Goal: Task Accomplishment & Management: Manage account settings

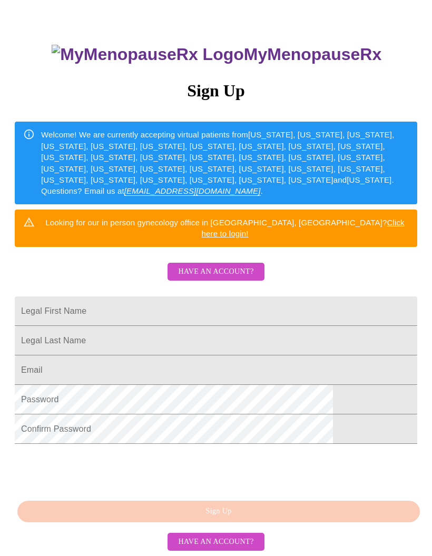
click at [232, 549] on span "Have an account?" at bounding box center [215, 542] width 75 height 13
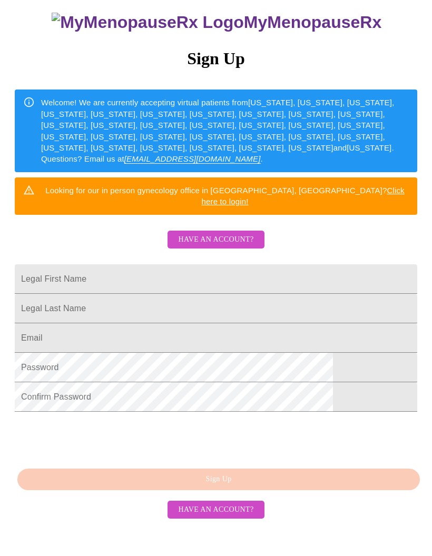
scroll to position [11, 0]
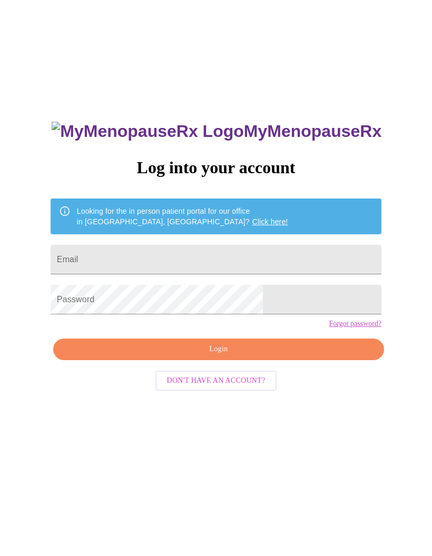
click at [235, 262] on input "Email" at bounding box center [216, 259] width 331 height 29
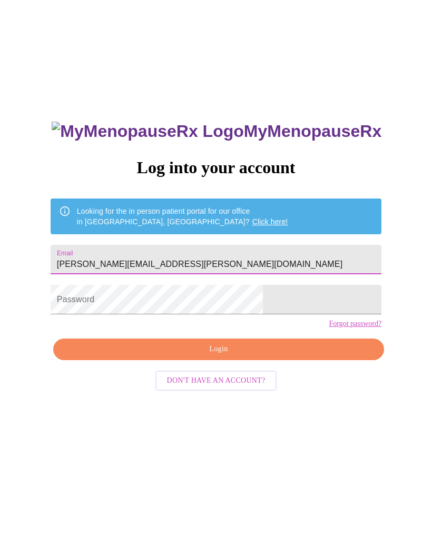
type input "Frankie.jackson.rvn@gmail.com"
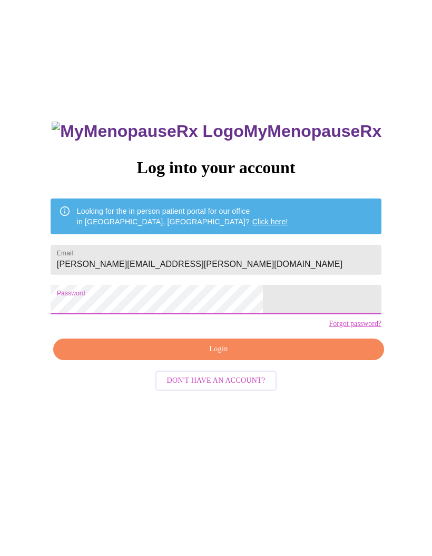
click at [368, 288] on div "MyMenopauseRx Log into your account Looking for the in person patient portal fo…" at bounding box center [215, 327] width 423 height 667
click at [269, 360] on button "Login" at bounding box center [218, 350] width 331 height 22
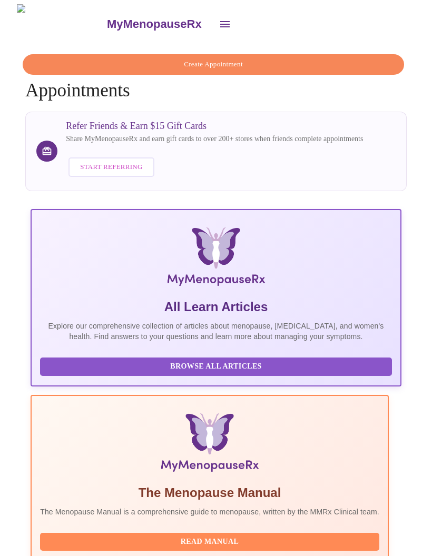
click at [261, 54] on button "Create Appointment" at bounding box center [213, 64] width 381 height 21
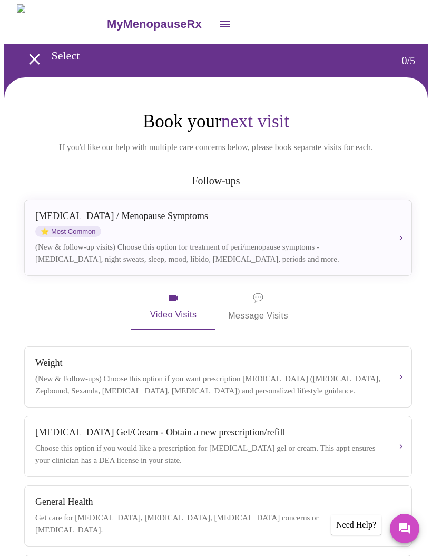
click at [28, 60] on icon "open drawer" at bounding box center [34, 59] width 18 height 18
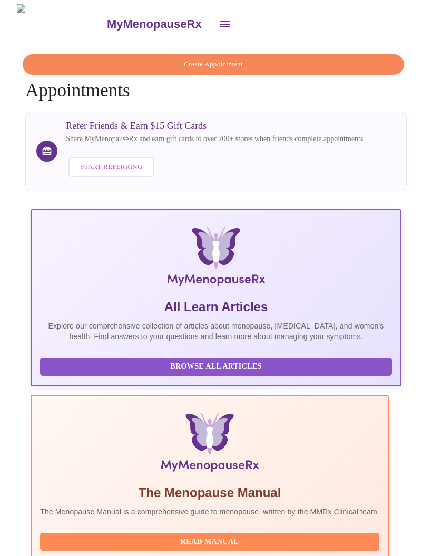
click at [220, 21] on icon "open drawer" at bounding box center [224, 24] width 9 height 6
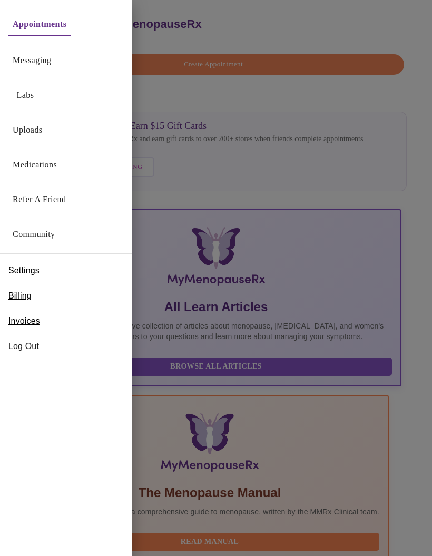
click at [39, 162] on link "Medications" at bounding box center [35, 164] width 44 height 15
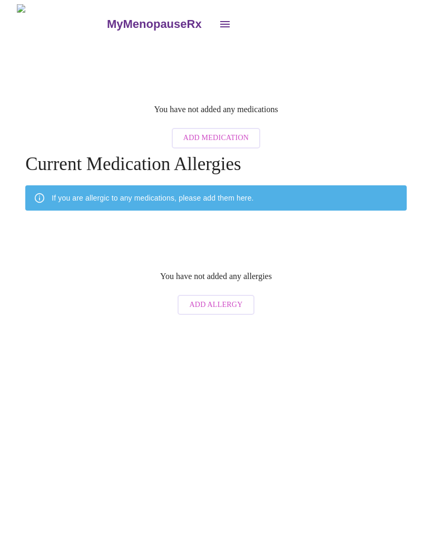
click at [220, 21] on icon "open drawer" at bounding box center [224, 24] width 9 height 6
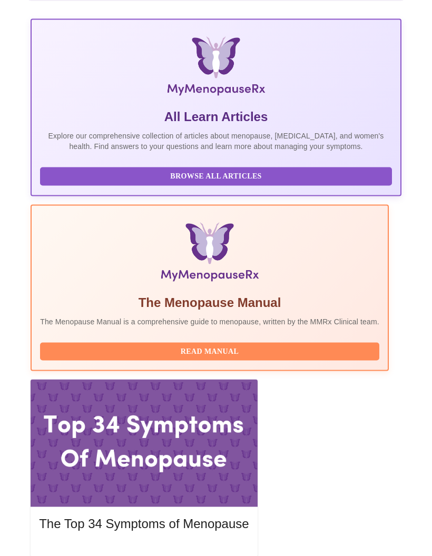
scroll to position [190, 0]
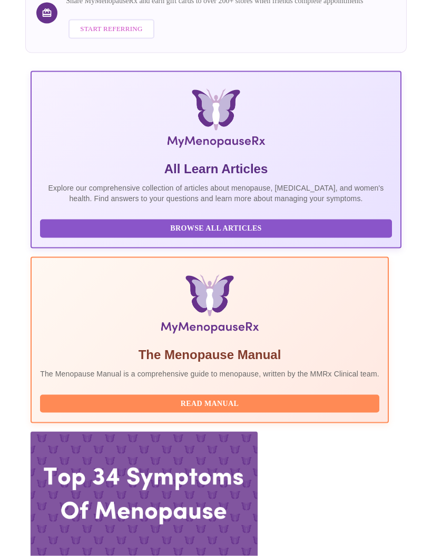
scroll to position [190, 0]
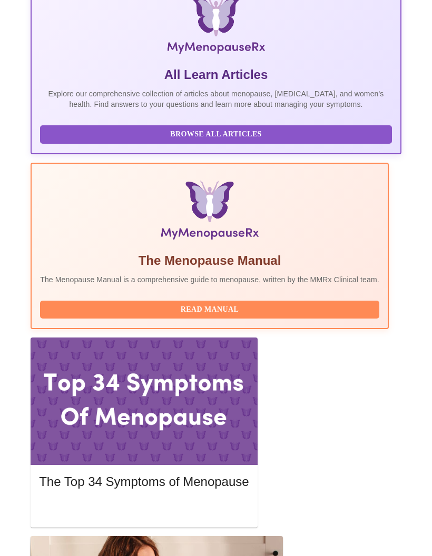
scroll to position [0, 0]
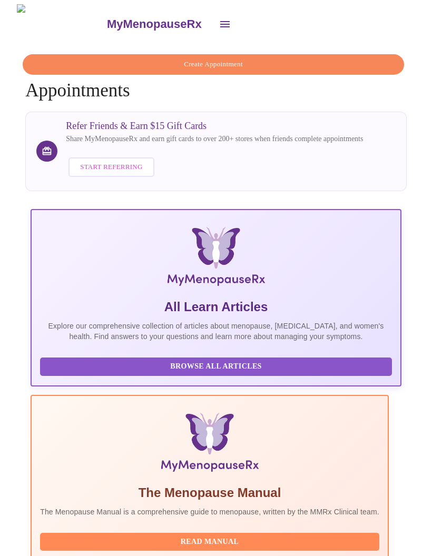
click at [219, 18] on icon "open drawer" at bounding box center [225, 24] width 13 height 13
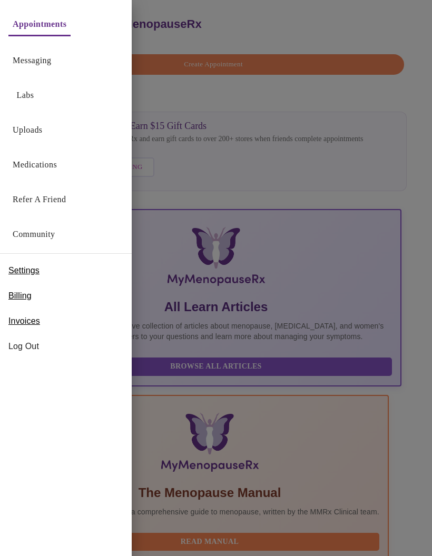
click at [412, 174] on div at bounding box center [216, 278] width 432 height 556
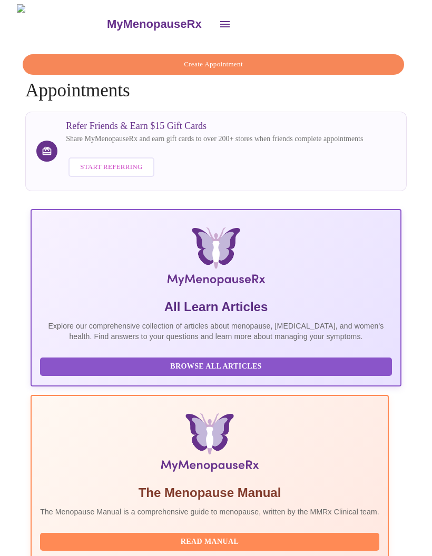
click at [220, 21] on icon "open drawer" at bounding box center [224, 24] width 9 height 6
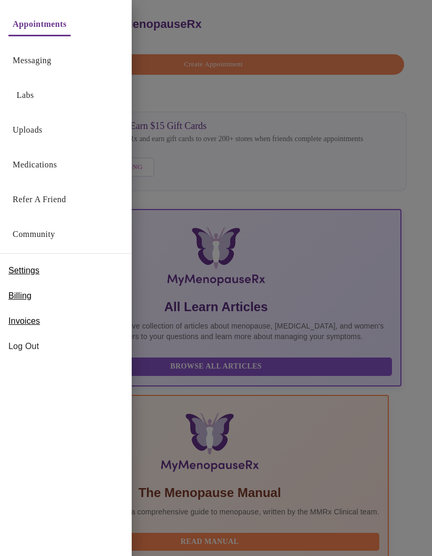
click at [41, 166] on link "Medications" at bounding box center [35, 164] width 44 height 15
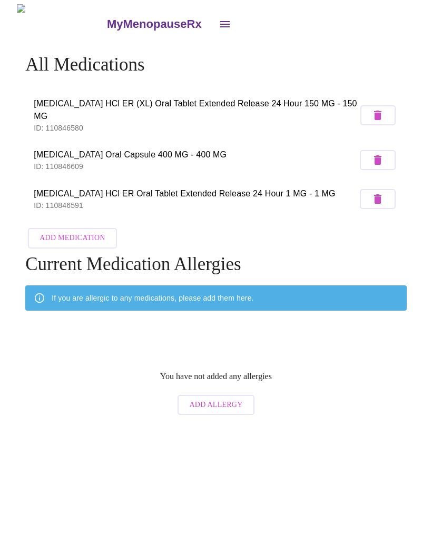
click at [219, 18] on icon "open drawer" at bounding box center [225, 24] width 13 height 13
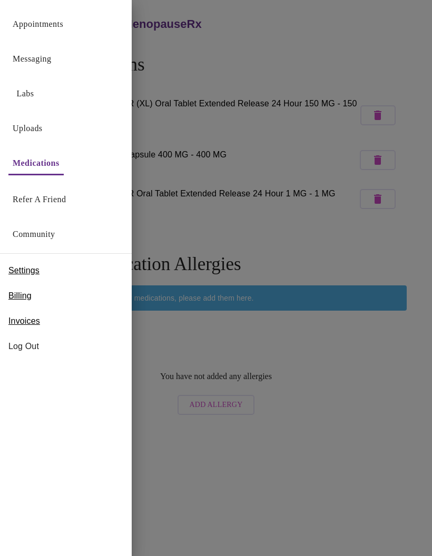
click at [32, 95] on link "Labs" at bounding box center [25, 93] width 17 height 15
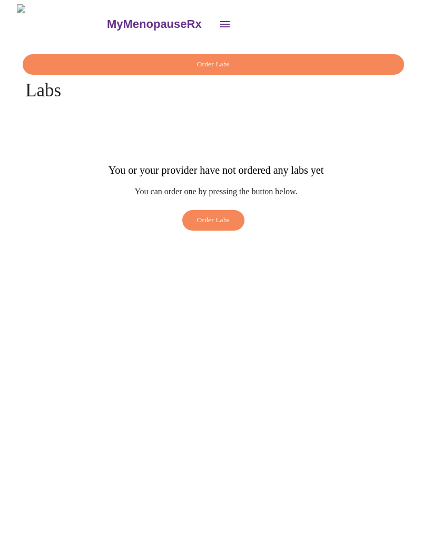
click at [212, 24] on button "open drawer" at bounding box center [224, 24] width 25 height 25
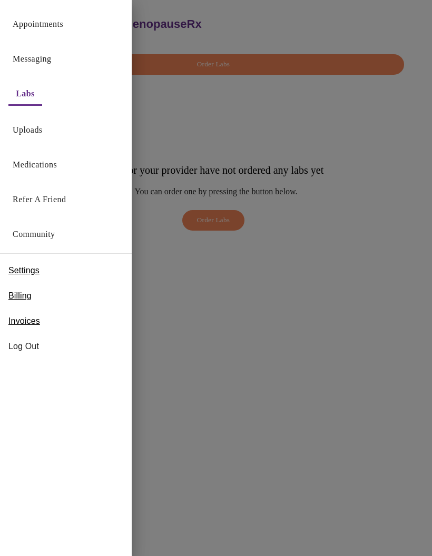
click at [31, 128] on link "Uploads" at bounding box center [28, 130] width 30 height 15
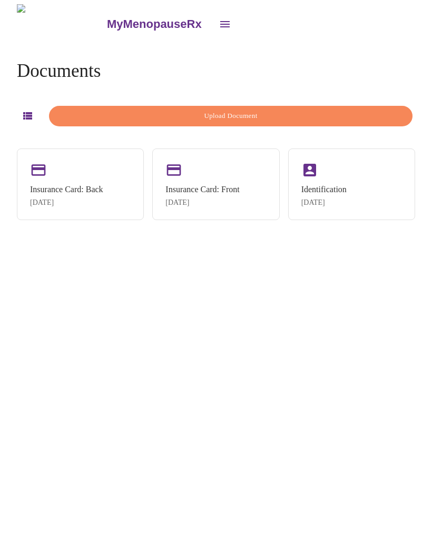
click at [219, 22] on icon "open drawer" at bounding box center [225, 24] width 13 height 13
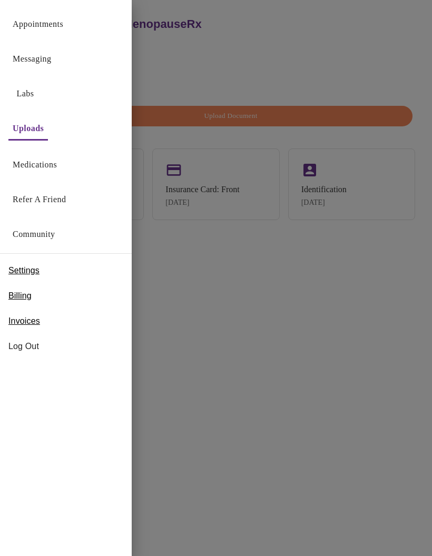
click at [53, 28] on link "Appointments" at bounding box center [38, 24] width 51 height 15
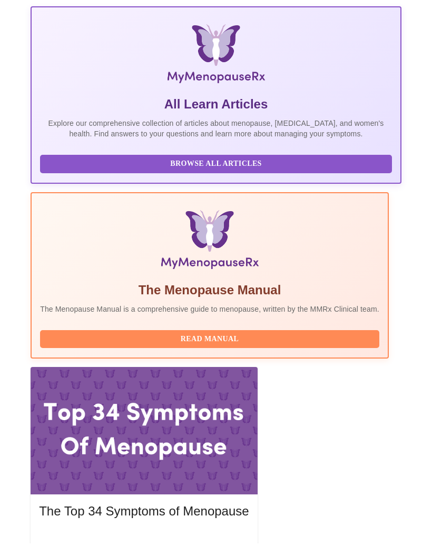
scroll to position [232, 0]
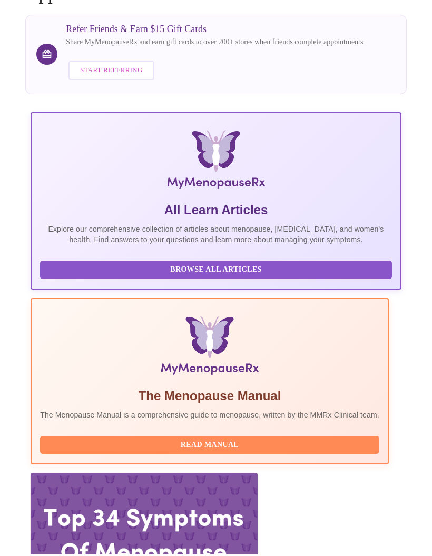
scroll to position [0, 0]
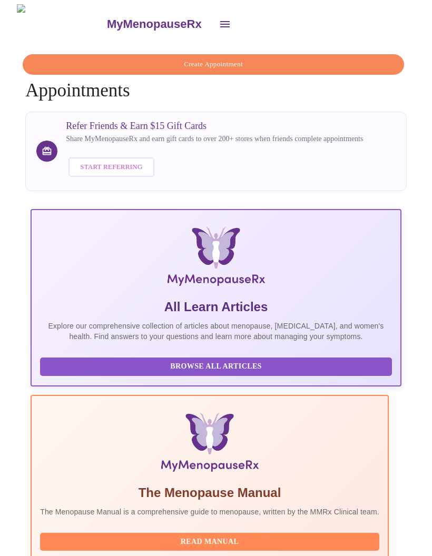
click at [219, 18] on icon "open drawer" at bounding box center [225, 24] width 13 height 13
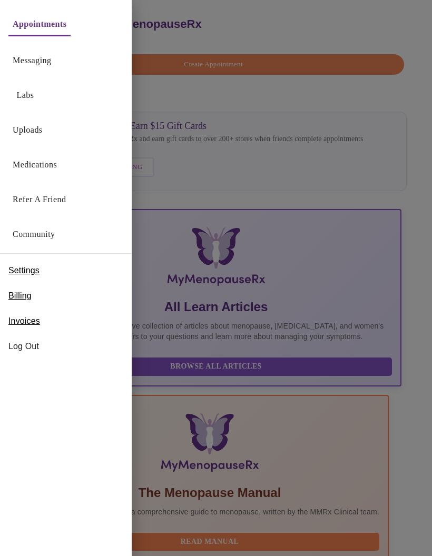
click at [230, 430] on div at bounding box center [216, 278] width 432 height 556
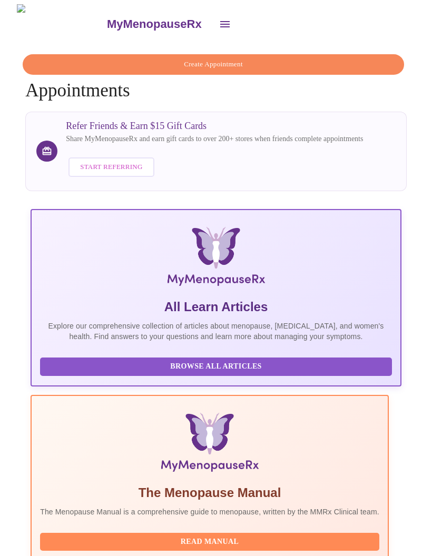
click at [219, 21] on icon "open drawer" at bounding box center [225, 24] width 13 height 13
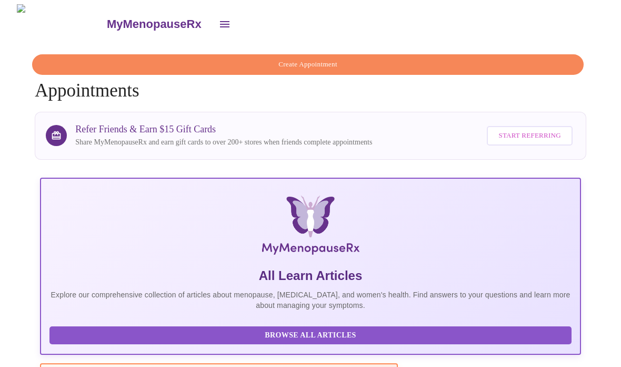
click at [219, 19] on icon "open drawer" at bounding box center [225, 24] width 13 height 13
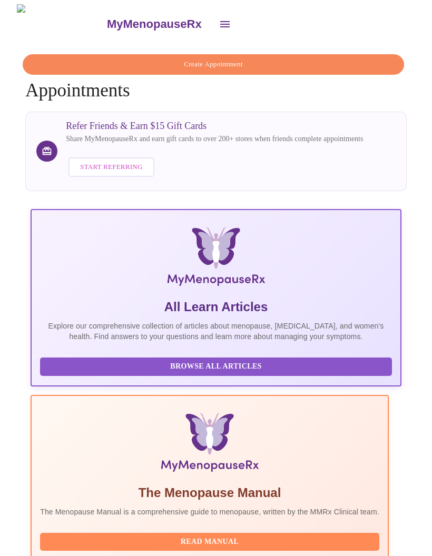
click at [219, 19] on icon "open drawer" at bounding box center [225, 24] width 13 height 13
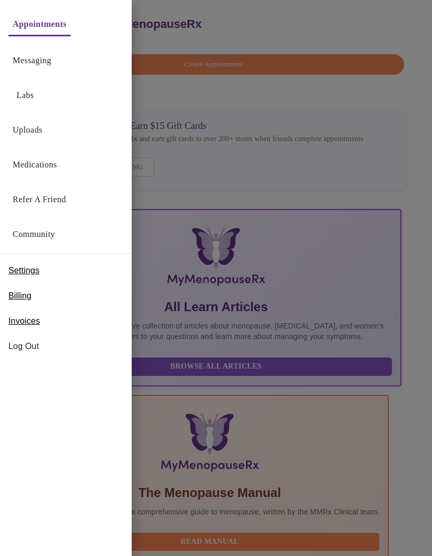
click at [390, 28] on div at bounding box center [216, 278] width 432 height 556
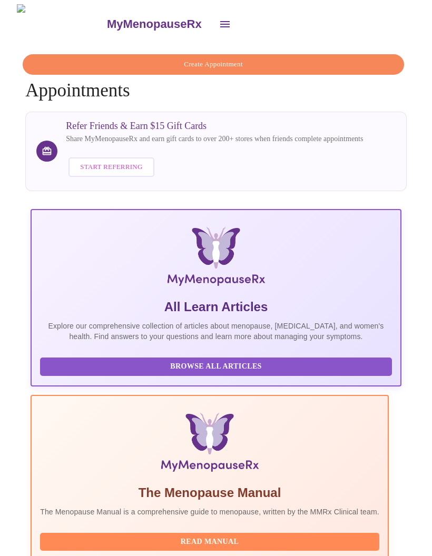
click at [219, 18] on icon "open drawer" at bounding box center [225, 24] width 13 height 13
